Goal: Find specific page/section: Find specific page/section

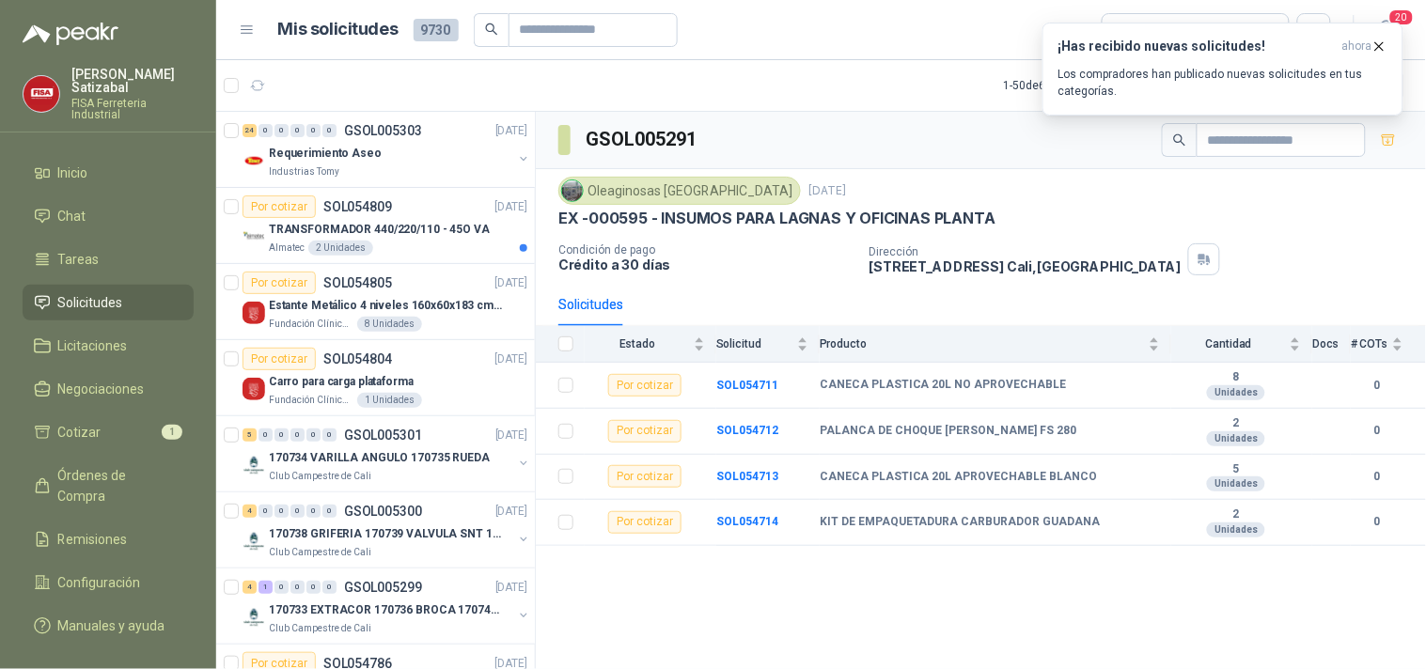
scroll to position [915, 0]
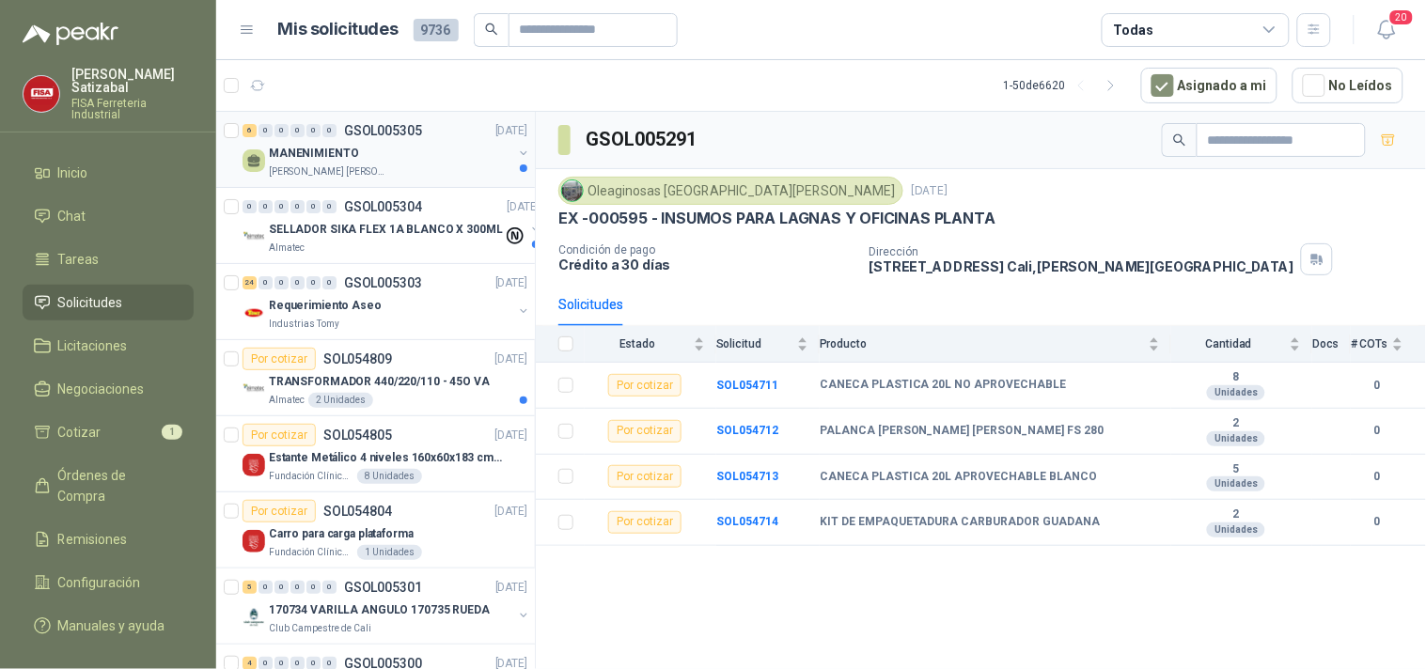
click at [353, 137] on div "6 0 0 0 0 0 GSOL005305 04/09/25" at bounding box center [386, 130] width 288 height 23
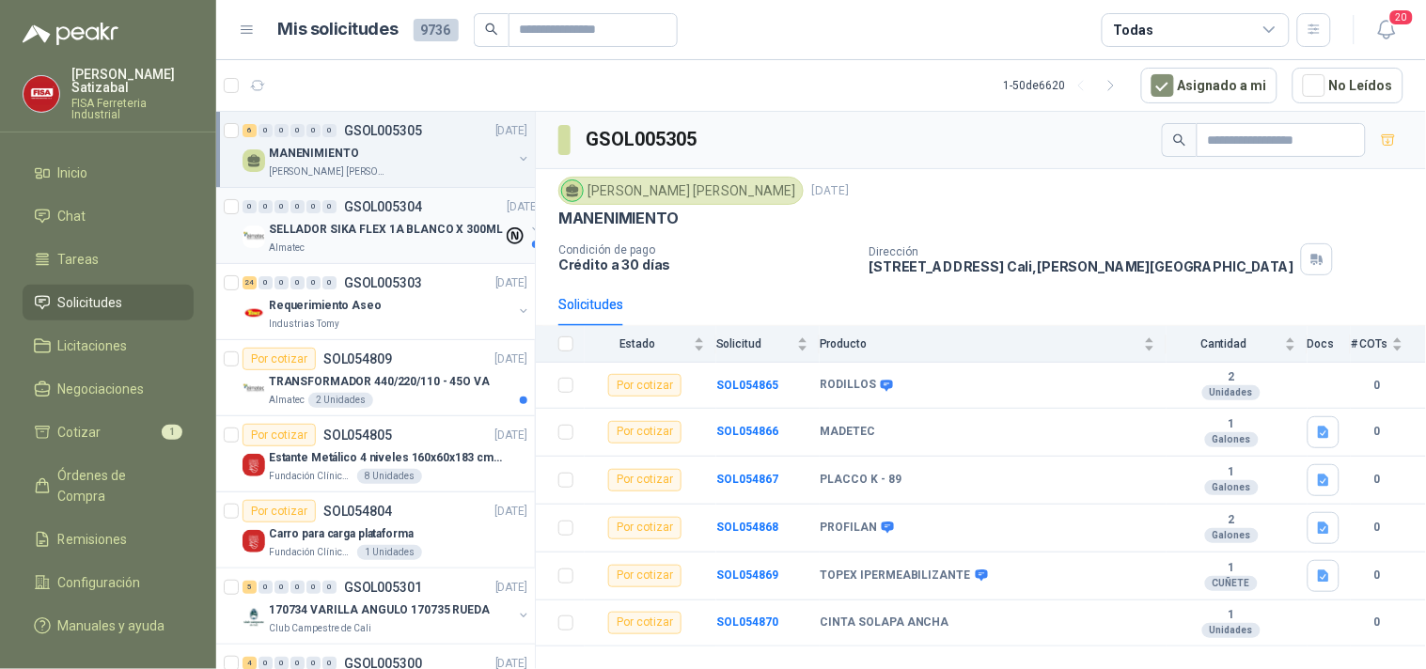
click at [458, 236] on p "SELLADOR SIKA FLEX 1A BLANCO X 300ML" at bounding box center [386, 230] width 234 height 18
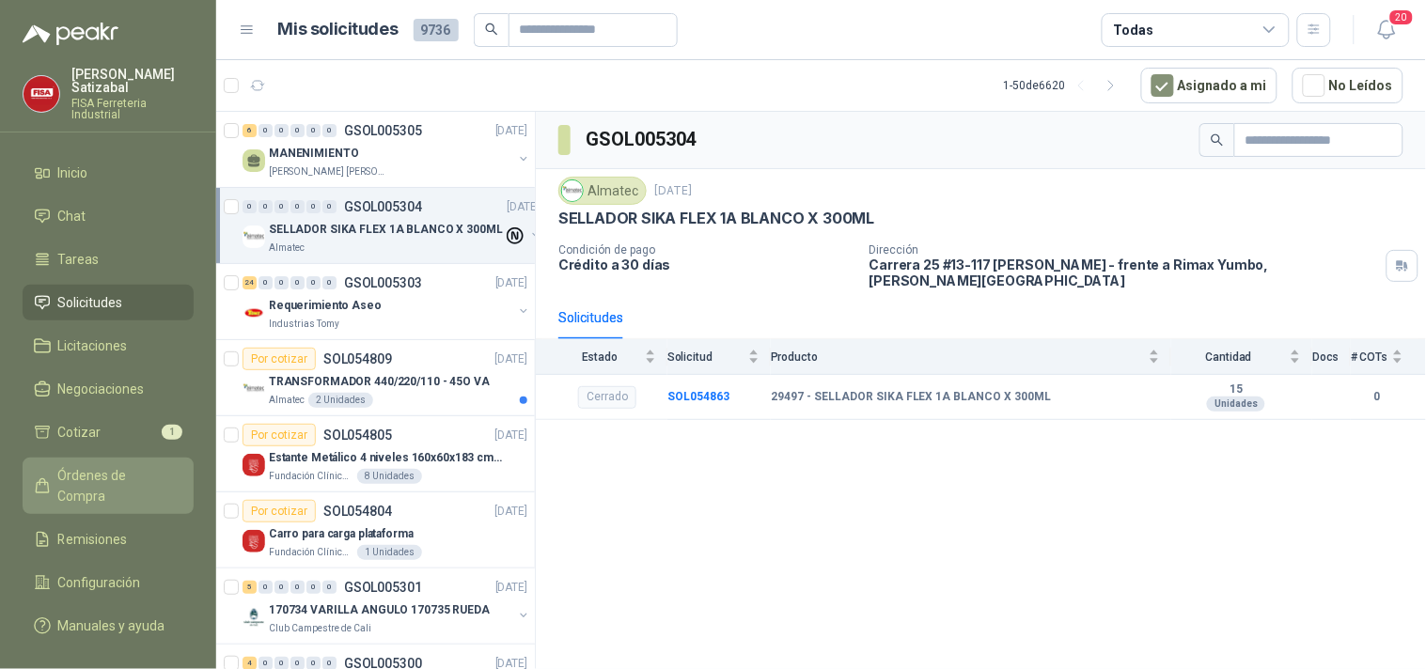
click at [122, 465] on span "Órdenes de Compra" at bounding box center [116, 485] width 117 height 41
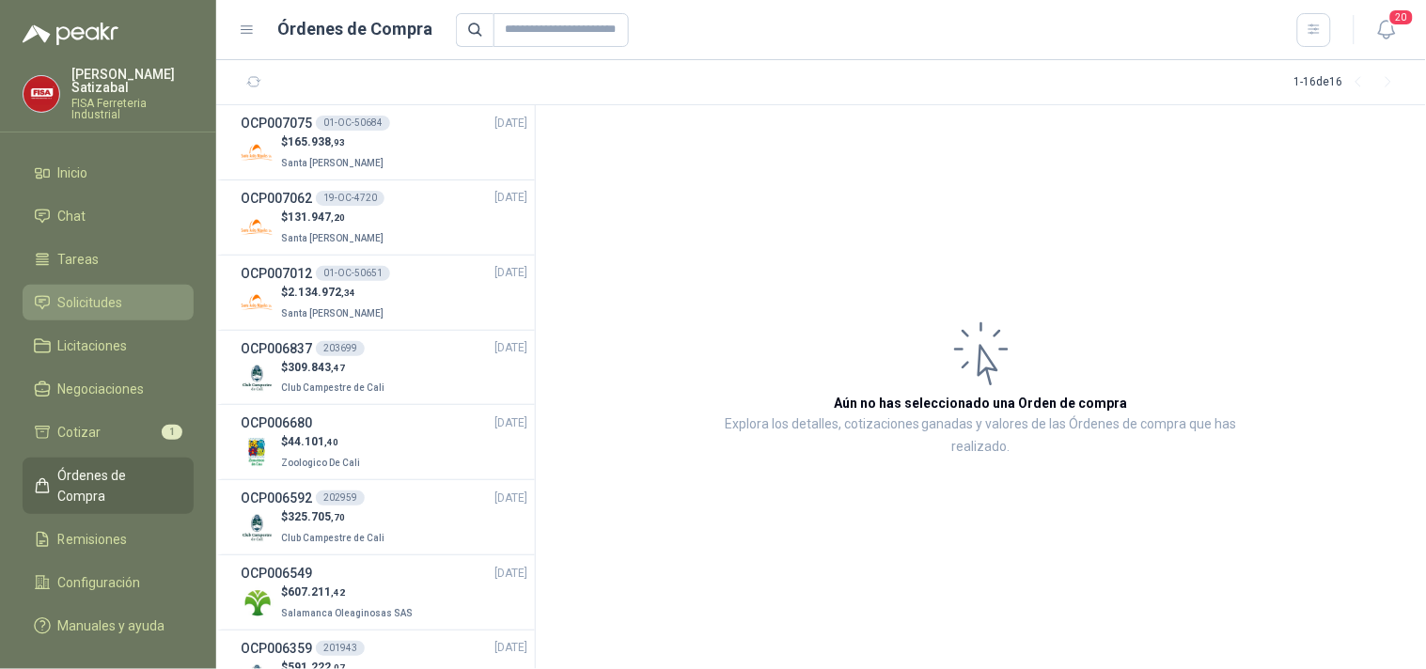
click at [142, 285] on link "Solicitudes" at bounding box center [108, 303] width 171 height 36
